Goal: Navigation & Orientation: Find specific page/section

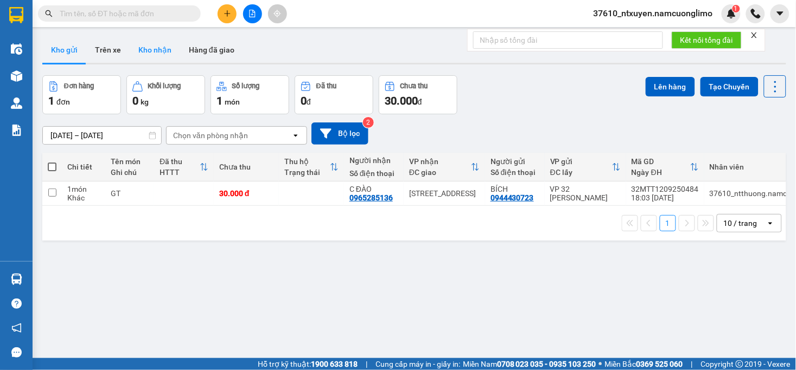
click at [155, 55] on button "Kho nhận" at bounding box center [155, 50] width 50 height 26
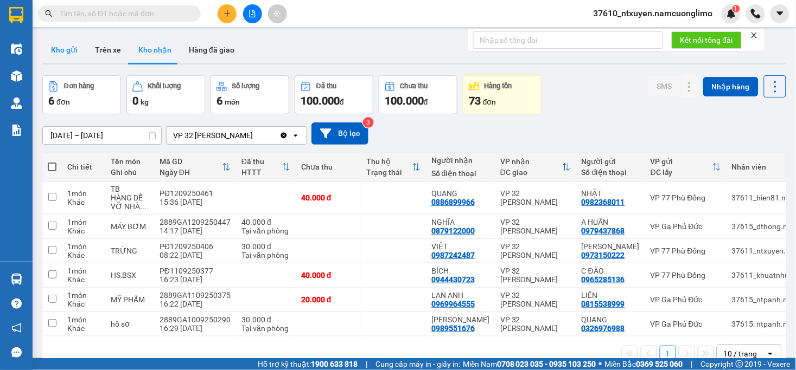
click at [67, 54] on button "Kho gửi" at bounding box center [64, 50] width 44 height 26
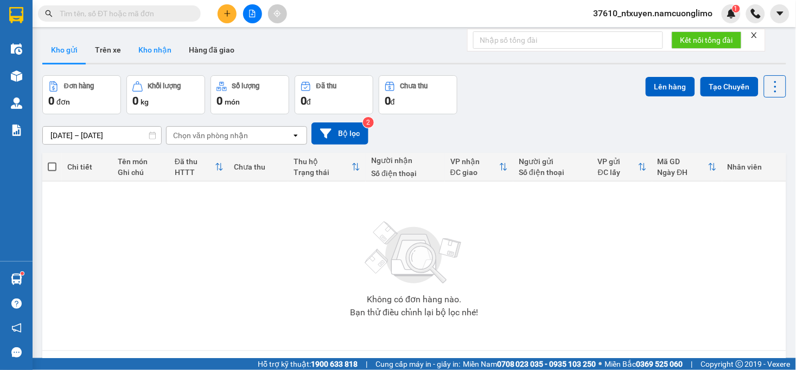
click at [157, 53] on button "Kho nhận" at bounding box center [155, 50] width 50 height 26
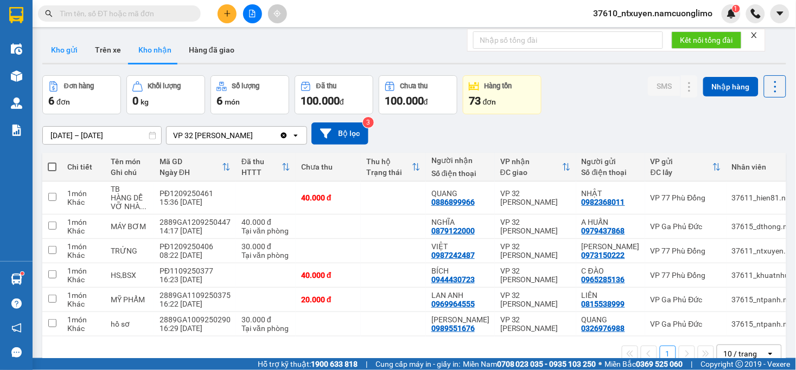
click at [66, 55] on button "Kho gửi" at bounding box center [64, 50] width 44 height 26
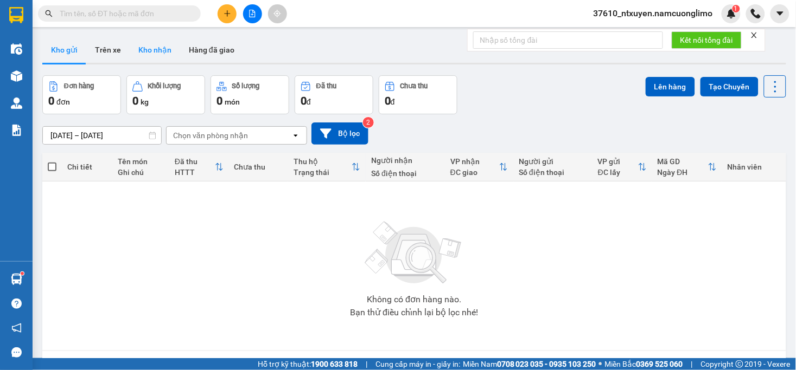
click at [154, 58] on button "Kho nhận" at bounding box center [155, 50] width 50 height 26
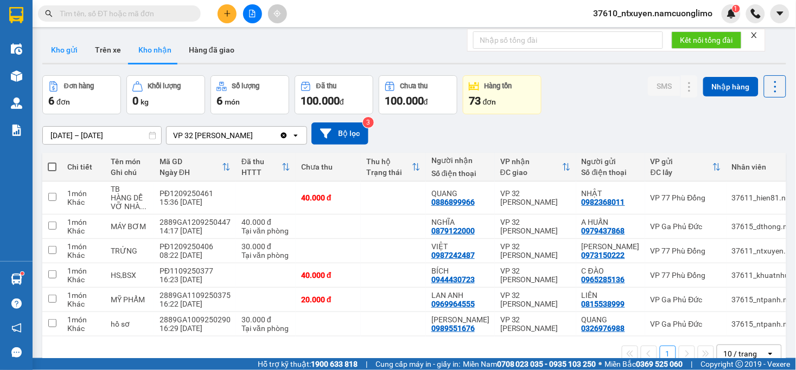
click at [64, 47] on button "Kho gửi" at bounding box center [64, 50] width 44 height 26
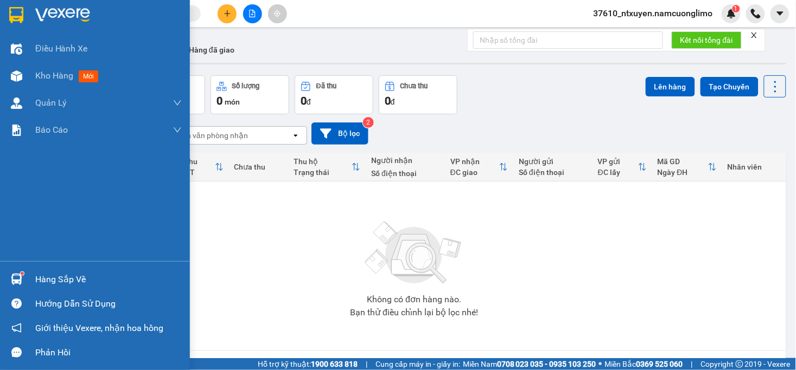
click at [47, 290] on div "Hàng sắp về" at bounding box center [95, 279] width 190 height 24
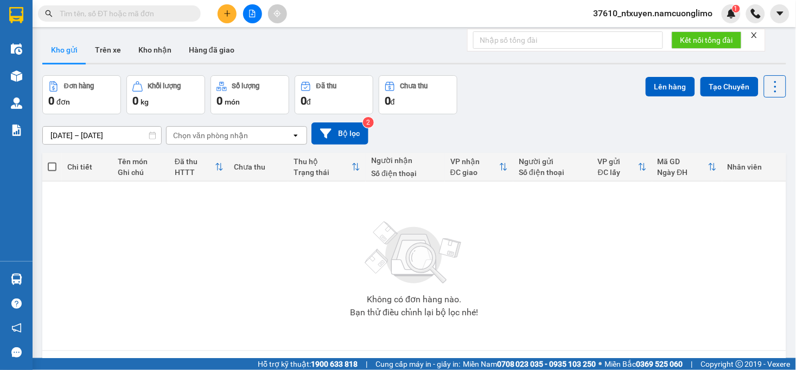
click at [546, 294] on section "Kết quả tìm kiếm ( 0 ) Bộ lọc No Data 37610_ntxuyen.namcuonglimo 1 Điều hành xe…" at bounding box center [398, 185] width 796 height 370
click at [151, 54] on button "Kho nhận" at bounding box center [155, 50] width 50 height 26
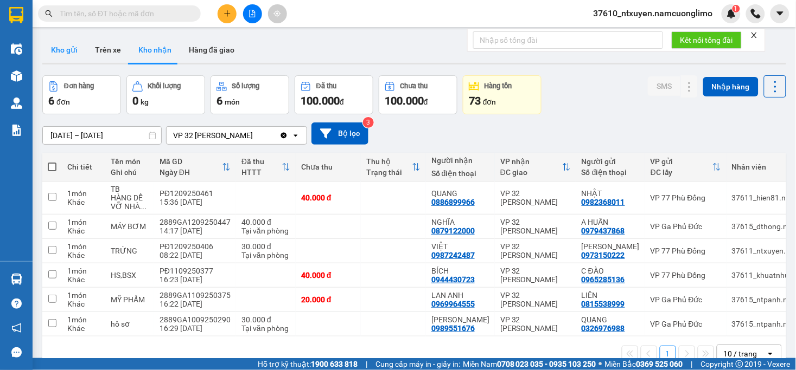
click at [66, 51] on button "Kho gửi" at bounding box center [64, 50] width 44 height 26
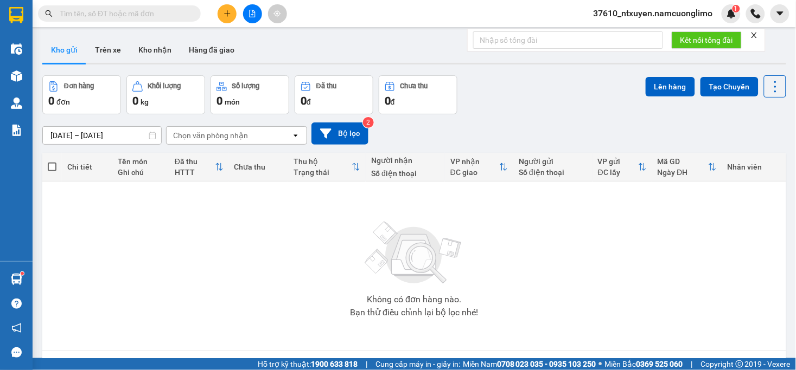
click at [649, 8] on span "37610_ntxuyen.namcuonglimo" at bounding box center [653, 14] width 137 height 14
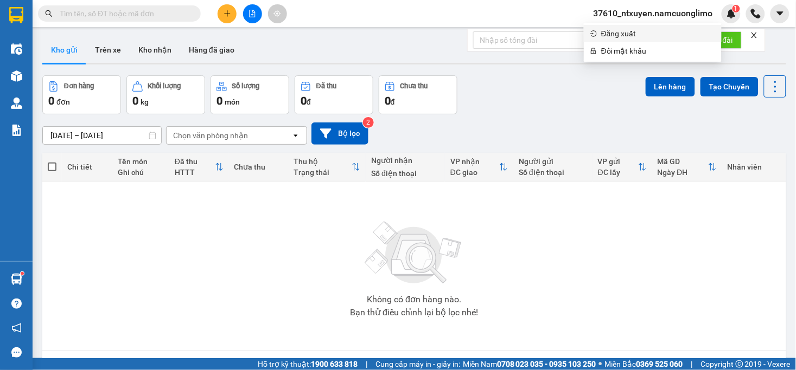
click at [614, 30] on span "Đăng xuất" at bounding box center [658, 34] width 114 height 12
